Goal: Task Accomplishment & Management: Use online tool/utility

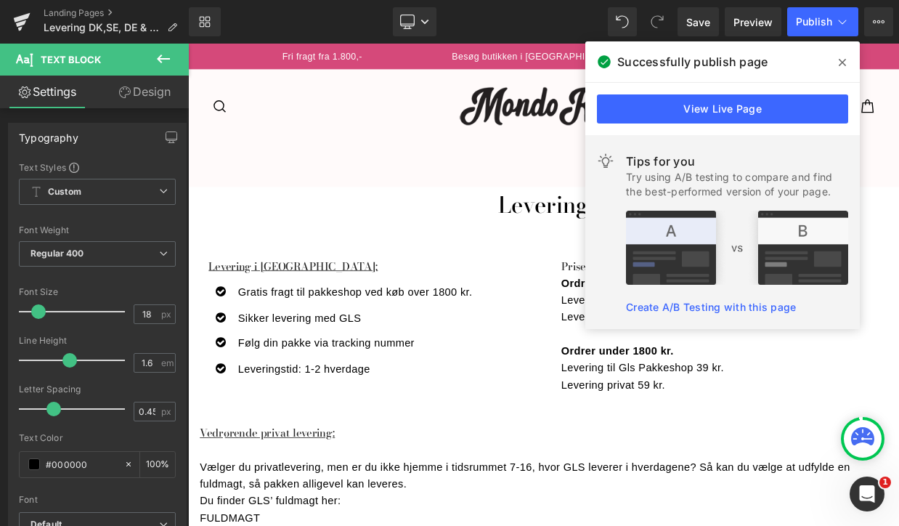
click at [559, 20] on div "Library Desktop Desktop Laptop Tablet Mobile Save Preview Publish Scheduled Vie…" at bounding box center [544, 21] width 710 height 29
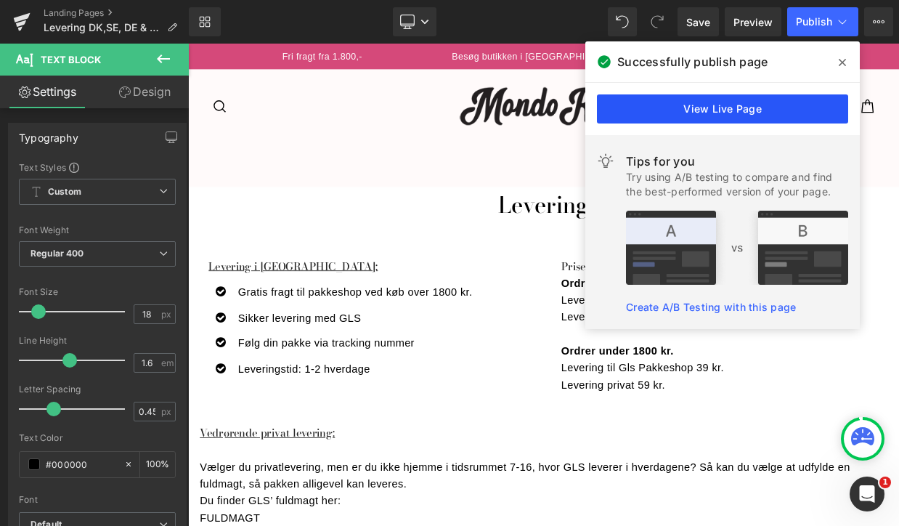
click at [760, 112] on link "View Live Page" at bounding box center [722, 108] width 251 height 29
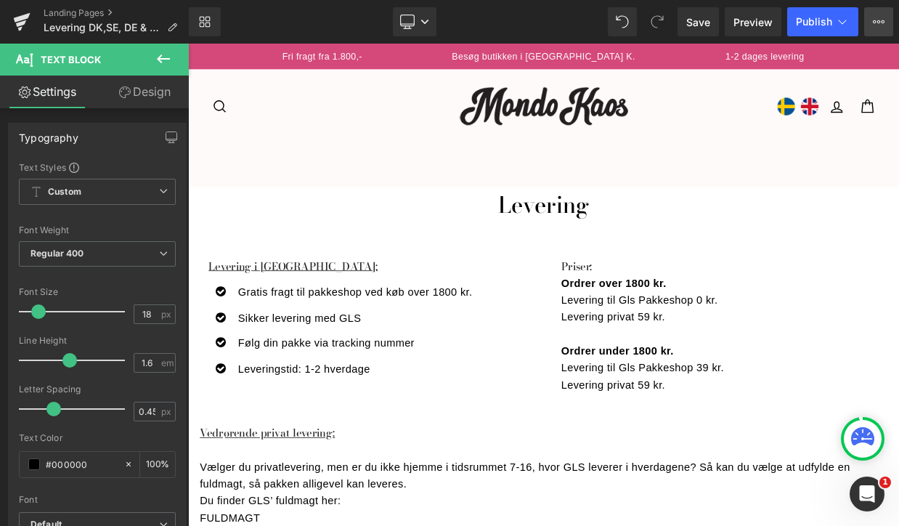
click at [878, 20] on icon at bounding box center [879, 22] width 12 height 12
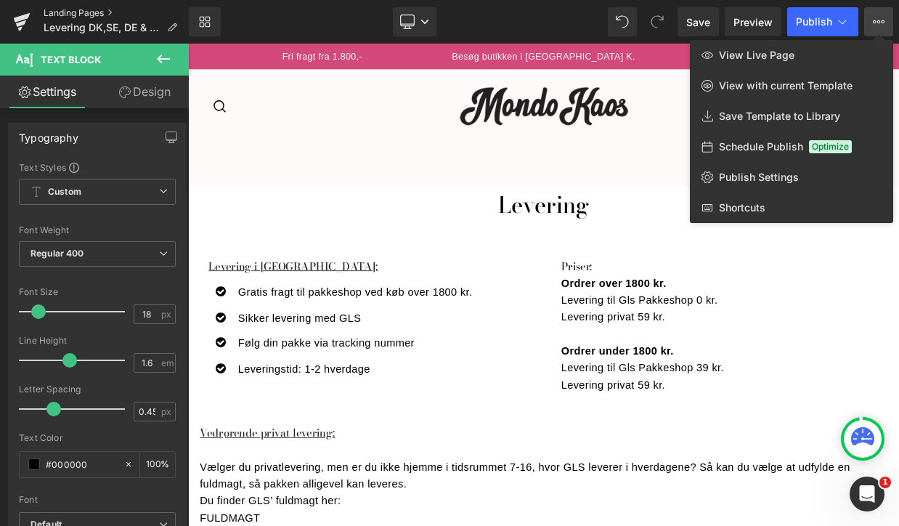
click at [104, 12] on link "Landing Pages" at bounding box center [116, 13] width 145 height 12
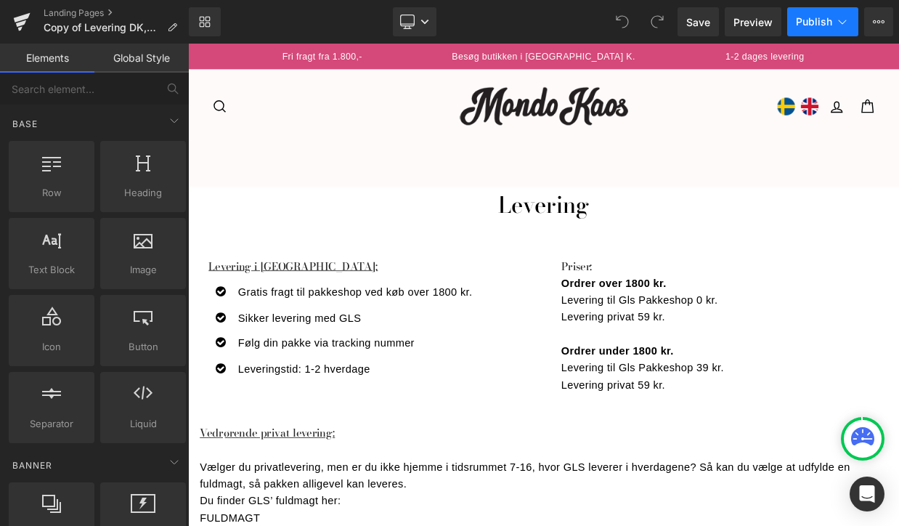
click at [803, 21] on span "Publish" at bounding box center [814, 22] width 36 height 12
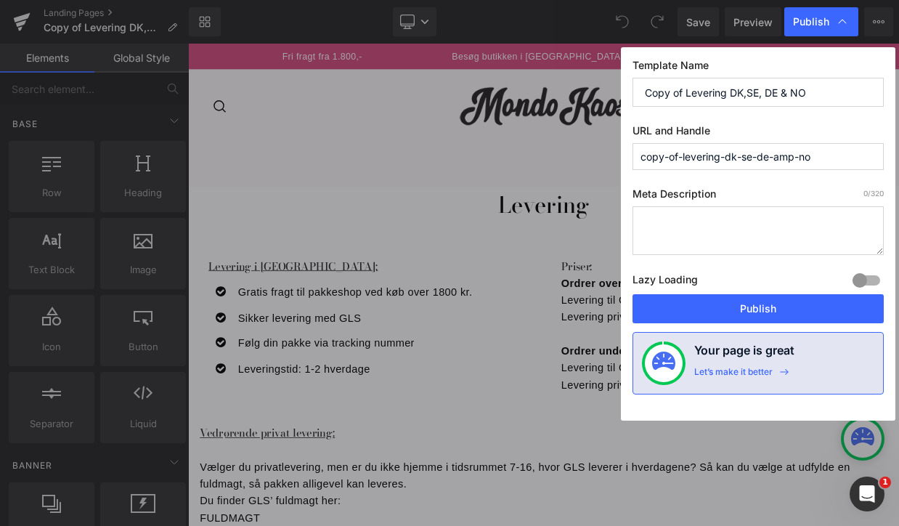
drag, startPoint x: 684, startPoint y: 156, endPoint x: 620, endPoint y: 152, distance: 64.0
click at [620, 152] on div "Publish Template Name Copy of Levering DK,SE, DE & NO URL and Handle copy-of-le…" at bounding box center [449, 263] width 899 height 526
click at [745, 158] on input "levering-dk-se-de-amp-no" at bounding box center [757, 156] width 251 height 27
type input "levering-dk-se-de-no"
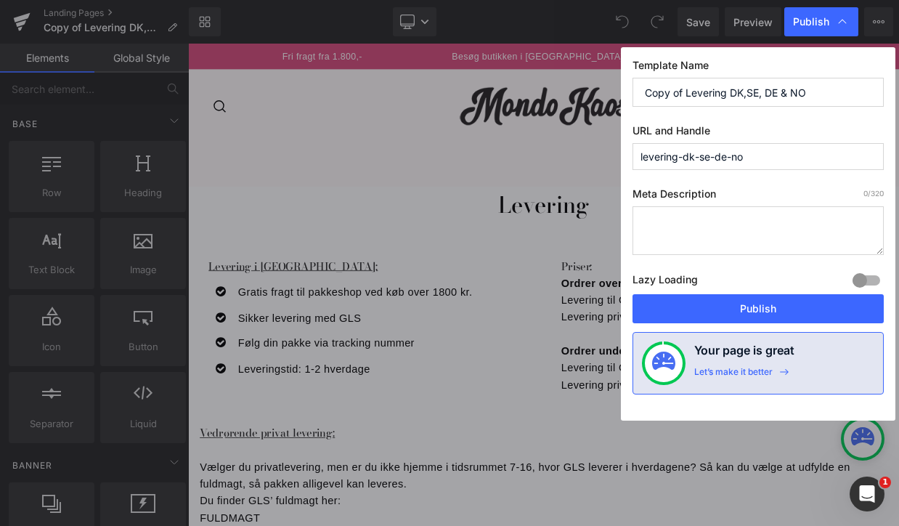
drag, startPoint x: 686, startPoint y: 91, endPoint x: 605, endPoint y: 88, distance: 81.4
click at [605, 88] on div "Publish Template Name Copy of Levering DK,SE, DE & NO URL and Handle levering-d…" at bounding box center [449, 263] width 899 height 526
drag, startPoint x: 690, startPoint y: 92, endPoint x: 788, endPoint y: 101, distance: 98.4
click at [788, 101] on input "Levering DK,SE, DE & NO" at bounding box center [757, 92] width 251 height 29
type input "Levering OPDATERET"
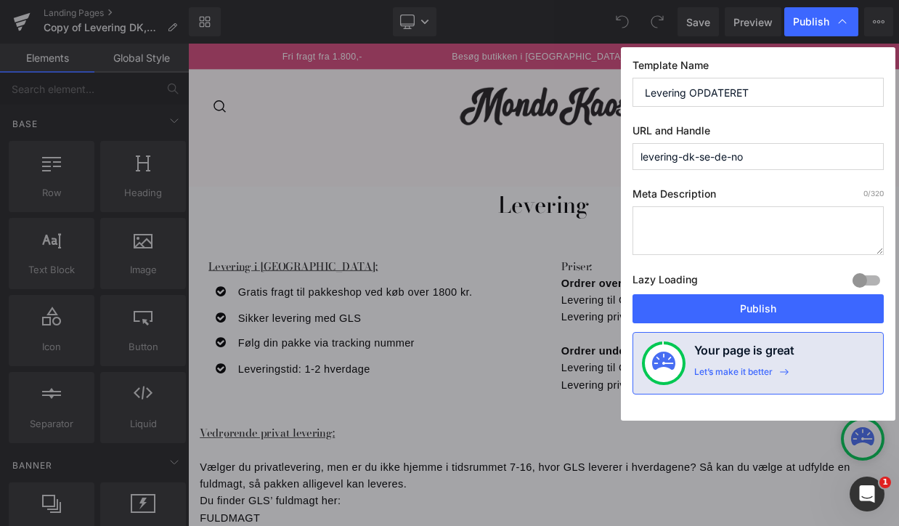
drag, startPoint x: 678, startPoint y: 156, endPoint x: 774, endPoint y: 156, distance: 95.8
click at [774, 156] on input "levering-dk-se-de-no" at bounding box center [757, 156] width 251 height 27
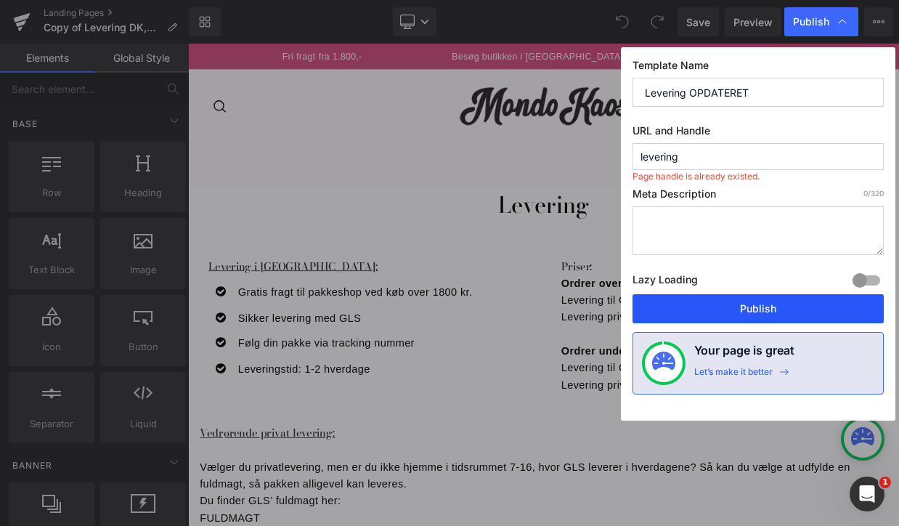
click at [758, 306] on button "Publish" at bounding box center [757, 308] width 251 height 29
click at [701, 158] on input "levering" at bounding box center [757, 156] width 251 height 27
type input "levering-dk-europe"
drag, startPoint x: 735, startPoint y: 310, endPoint x: 673, endPoint y: 329, distance: 64.5
click at [735, 310] on button "Publish" at bounding box center [757, 308] width 251 height 29
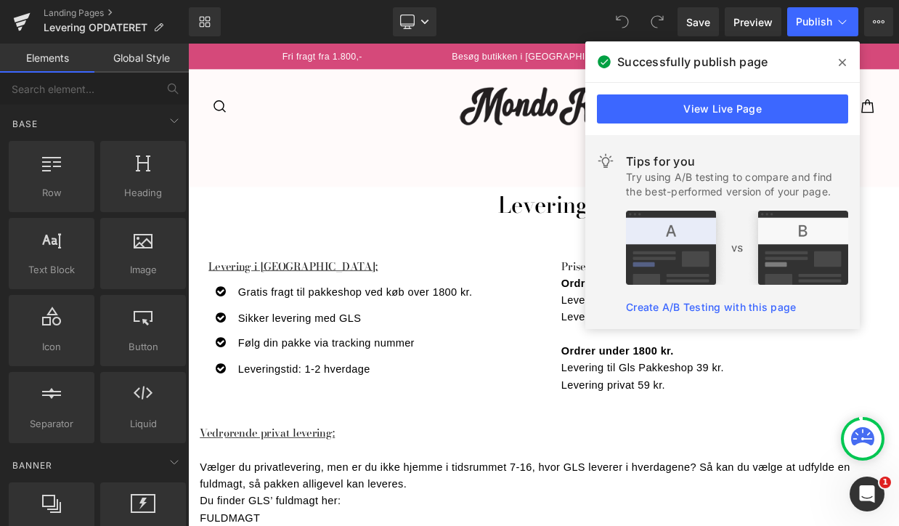
click at [836, 61] on span at bounding box center [842, 62] width 23 height 23
